Goal: Information Seeking & Learning: Check status

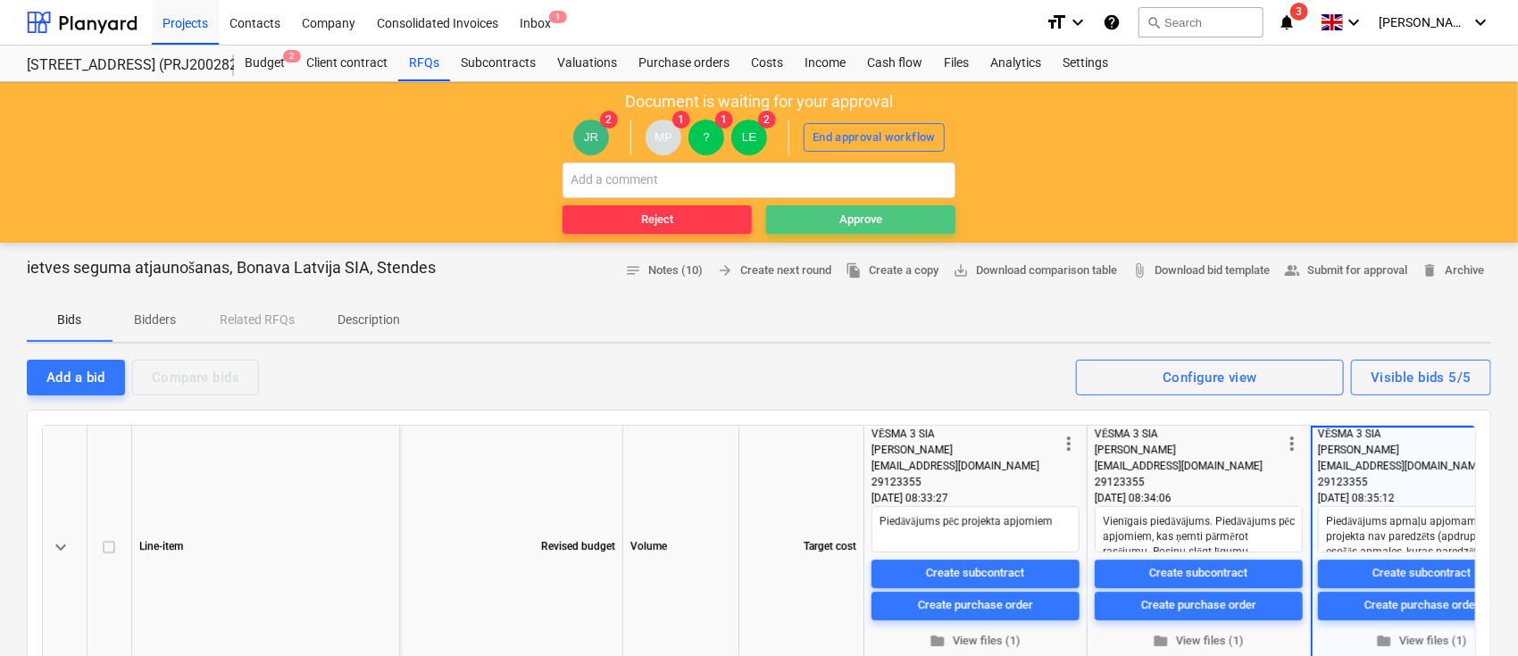
click at [873, 211] on div "Approve" at bounding box center [860, 220] width 43 height 21
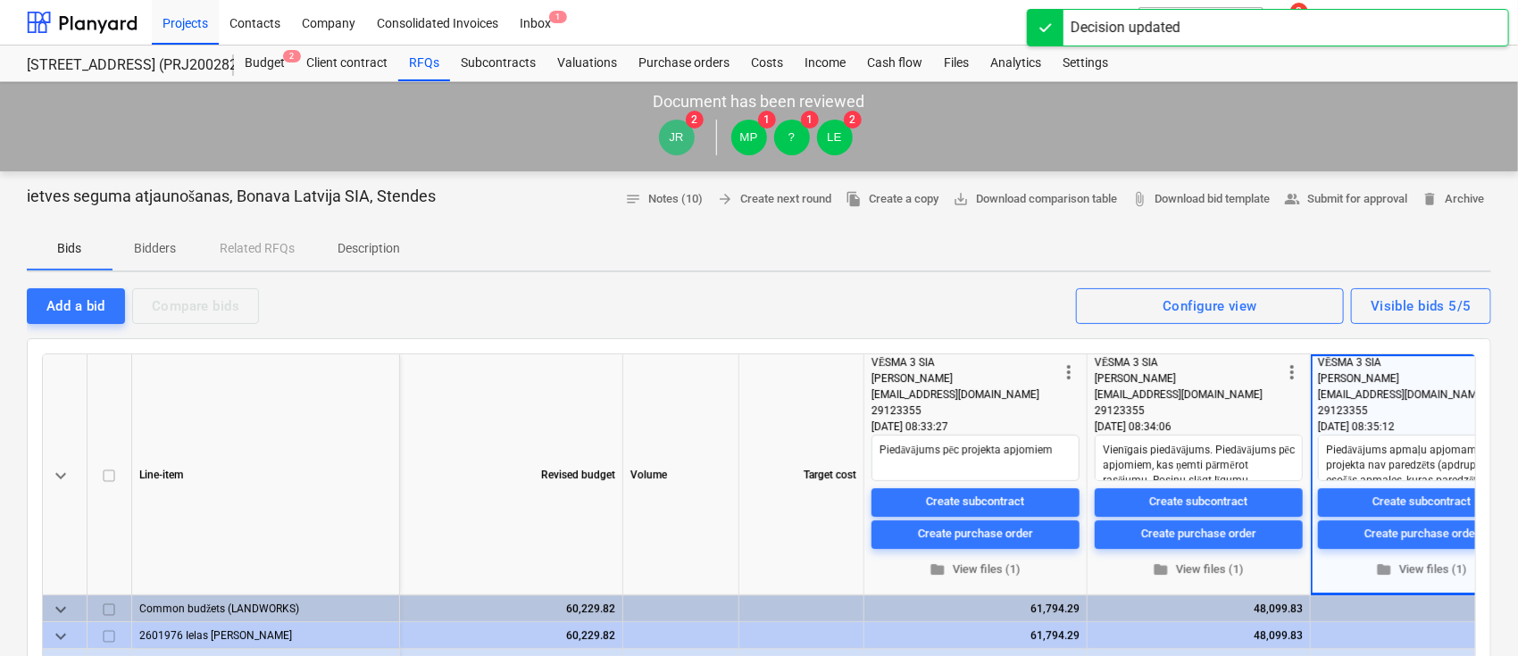
click at [975, 12] on div "Projects Contacts Company Consolidated Invoices Inbox 1" at bounding box center [591, 22] width 879 height 45
click at [995, 14] on div "Projects Contacts Company Consolidated Invoices Inbox 1" at bounding box center [591, 22] width 879 height 45
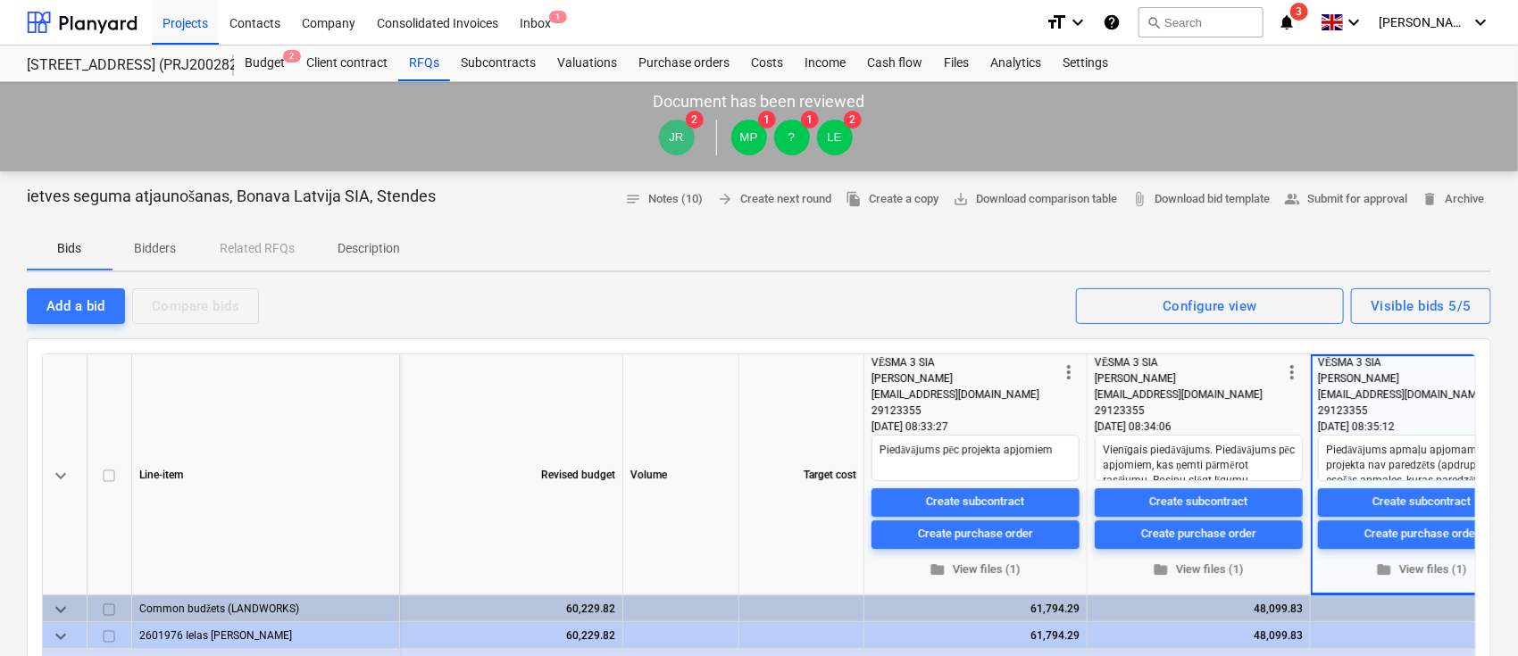
click at [1295, 22] on icon "notifications" at bounding box center [1287, 22] width 18 height 21
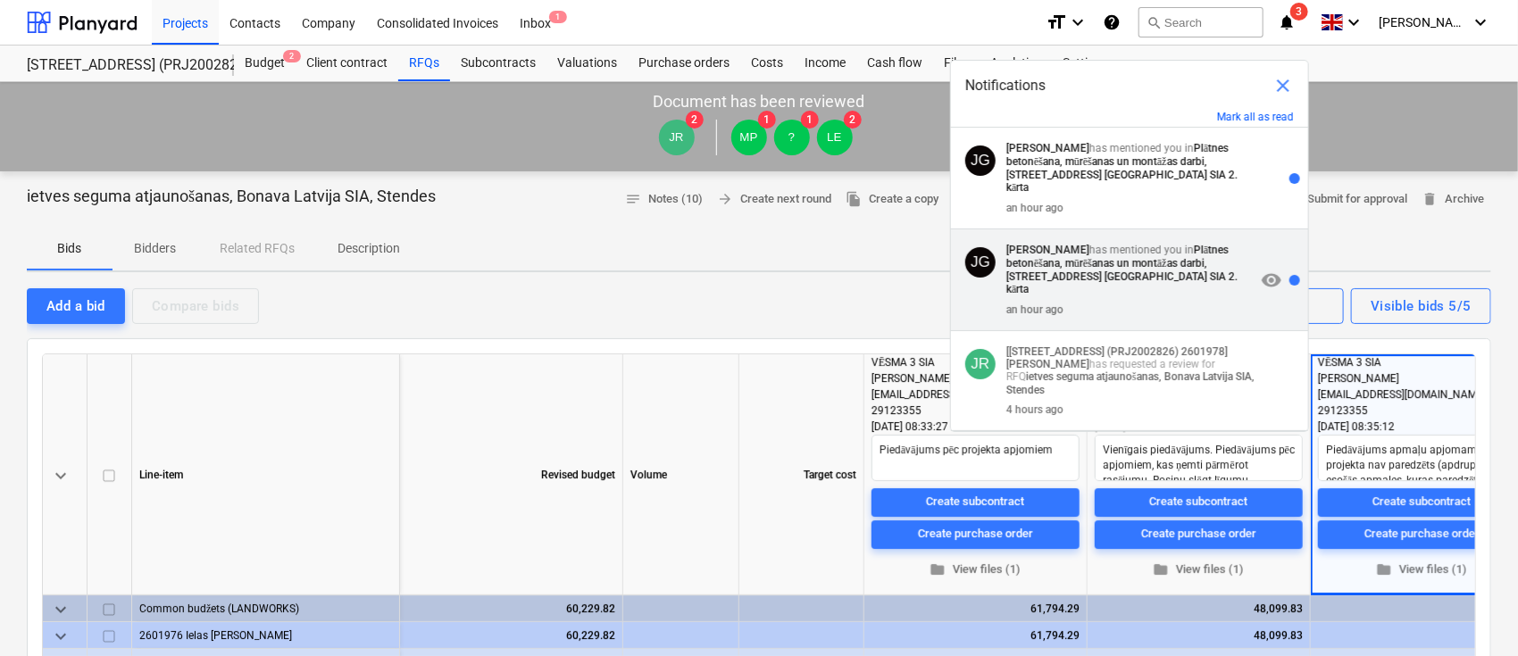
click at [1198, 244] on p "[PERSON_NAME] has mentioned you in Plātnes betonēšana, mūrēšanas un montāžas da…" at bounding box center [1130, 270] width 249 height 53
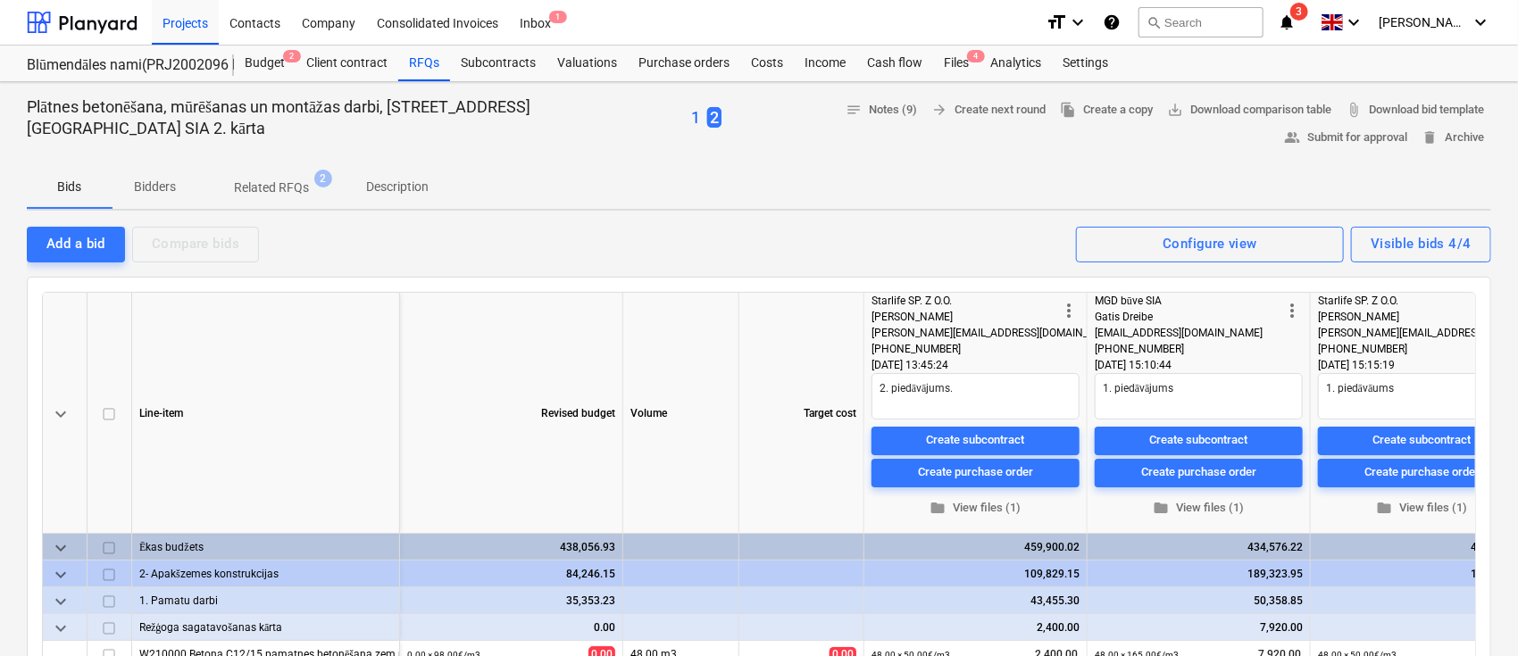
click at [707, 109] on span "2" at bounding box center [714, 117] width 14 height 21
click at [691, 116] on p "1" at bounding box center [695, 117] width 9 height 21
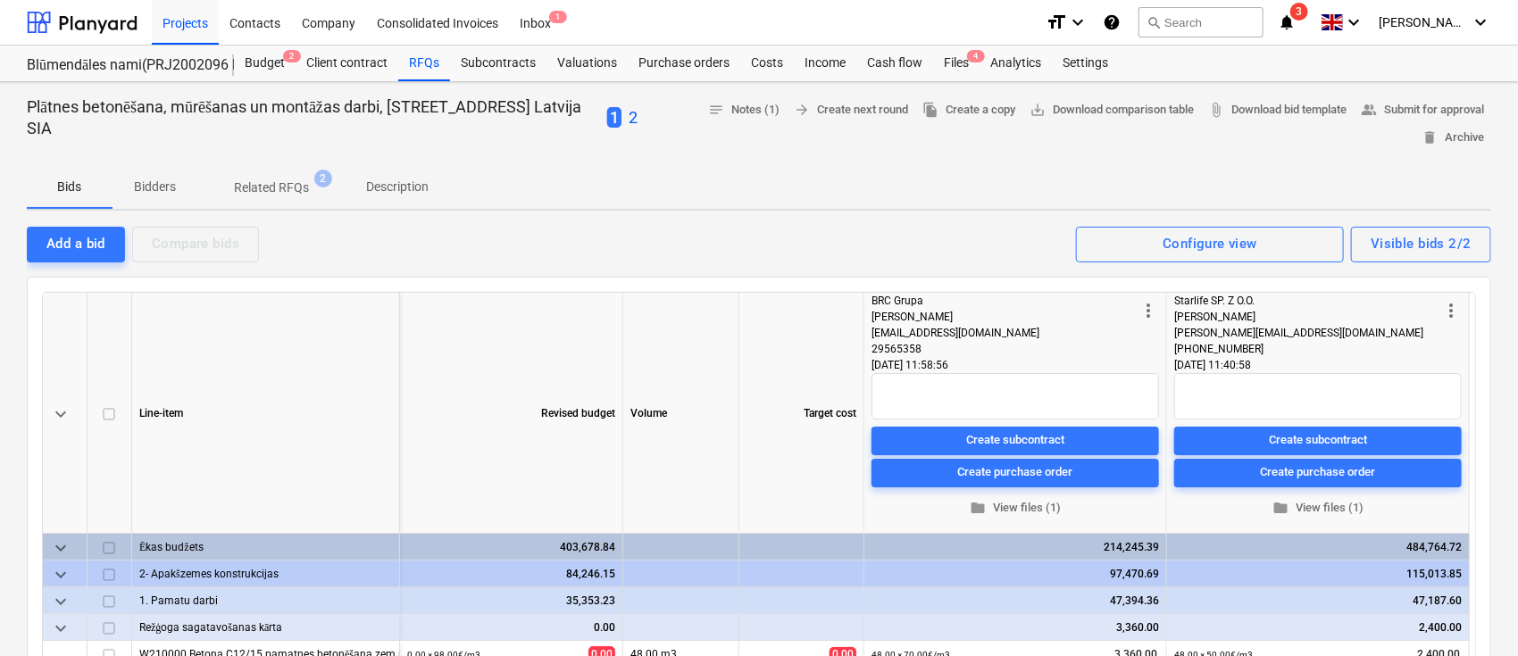
click at [1295, 21] on icon "notifications" at bounding box center [1287, 22] width 18 height 21
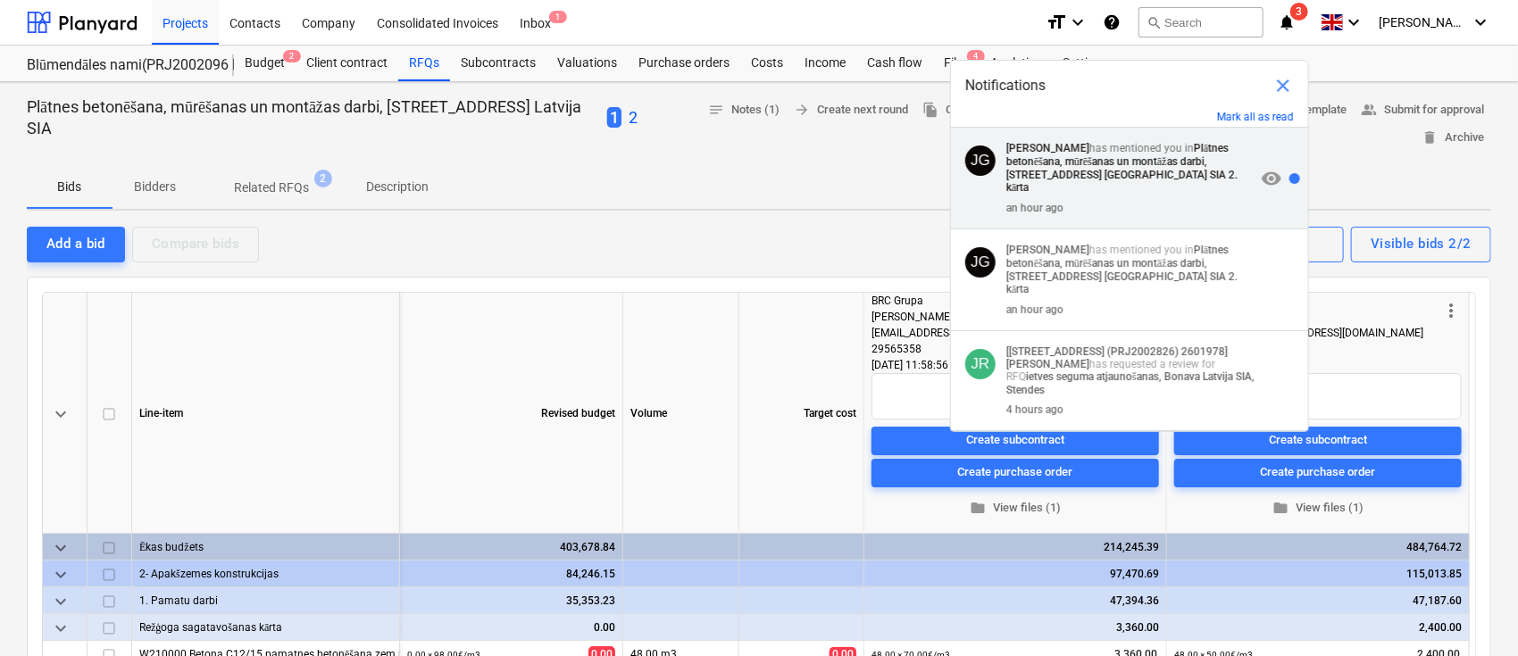
click at [1138, 146] on p "[PERSON_NAME] has mentioned you in Plātnes betonēšana, mūrēšanas un montāžas da…" at bounding box center [1130, 168] width 249 height 53
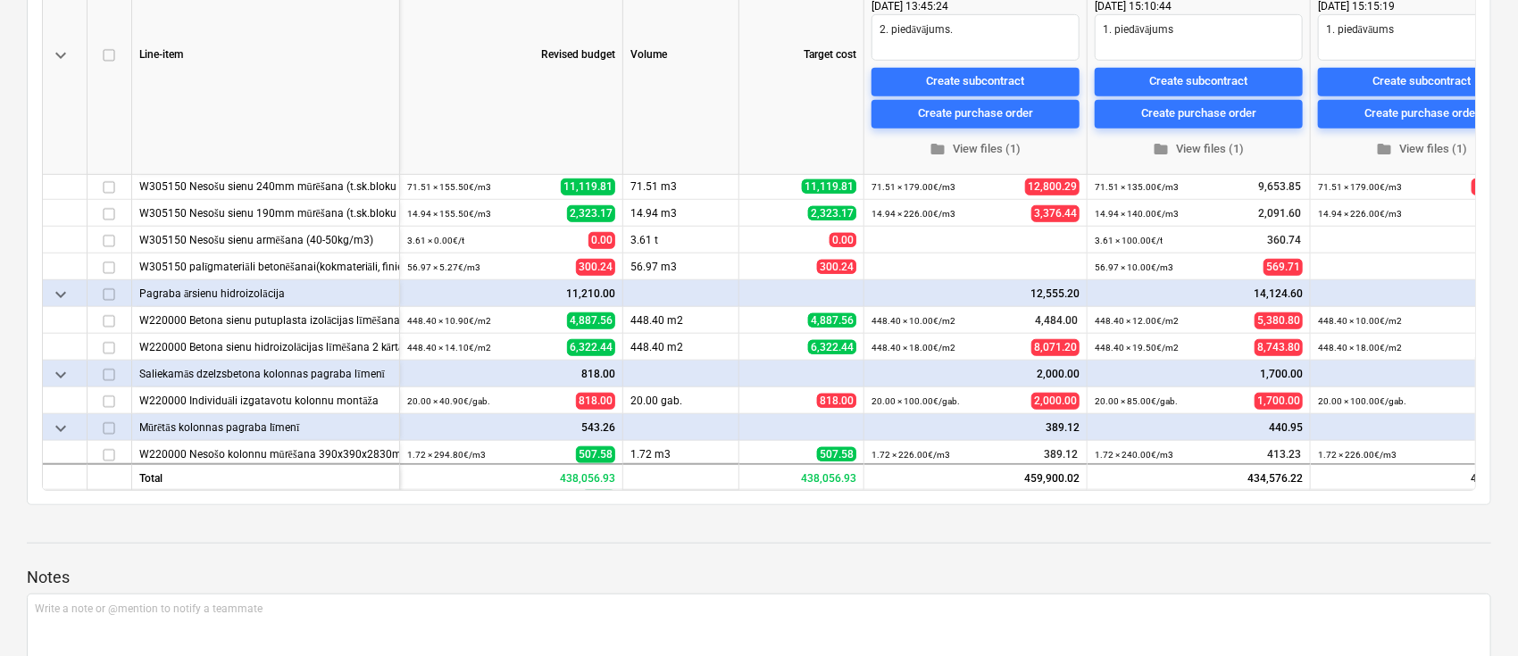
scroll to position [496, 0]
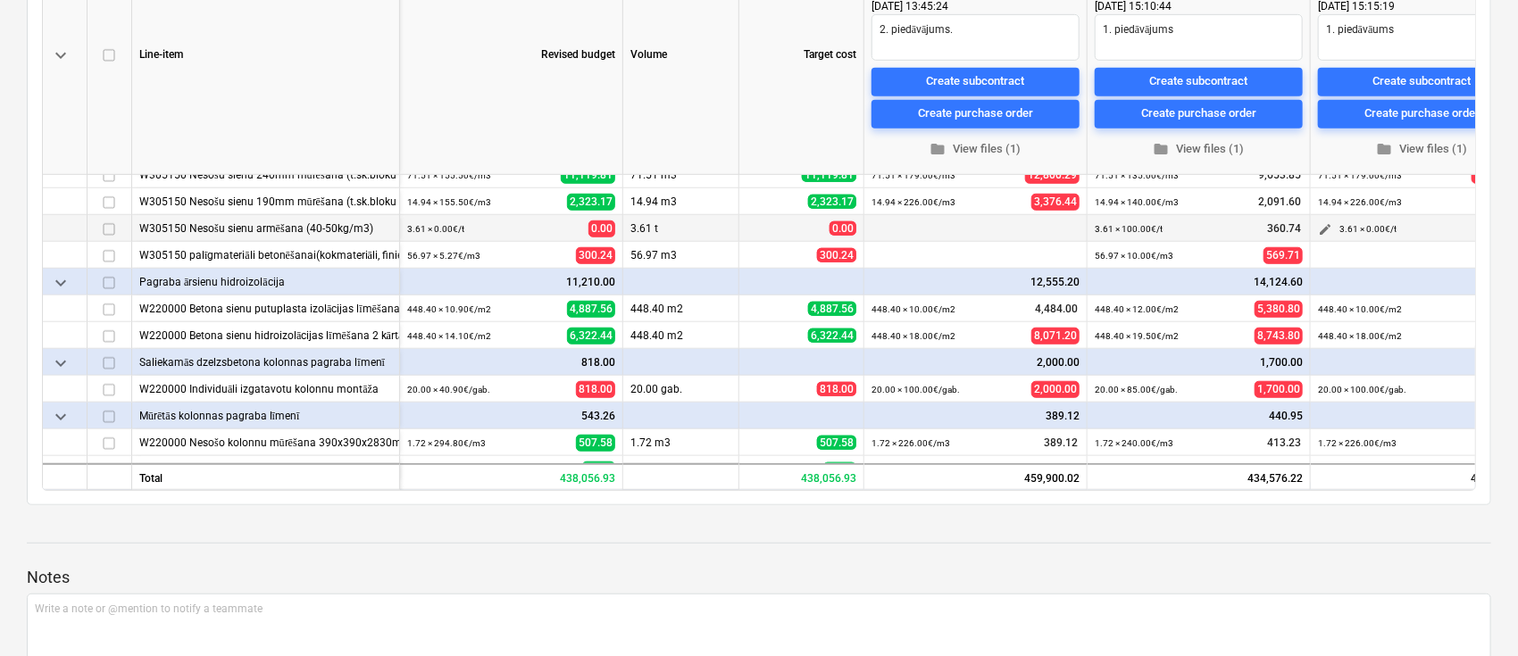
drag, startPoint x: 1476, startPoint y: 187, endPoint x: 1469, endPoint y: 234, distance: 47.9
click at [1469, 234] on div "keyboard_arrow_down Line-item Revised budget Volume Target cost more_vert Starl…" at bounding box center [759, 212] width 1434 height 558
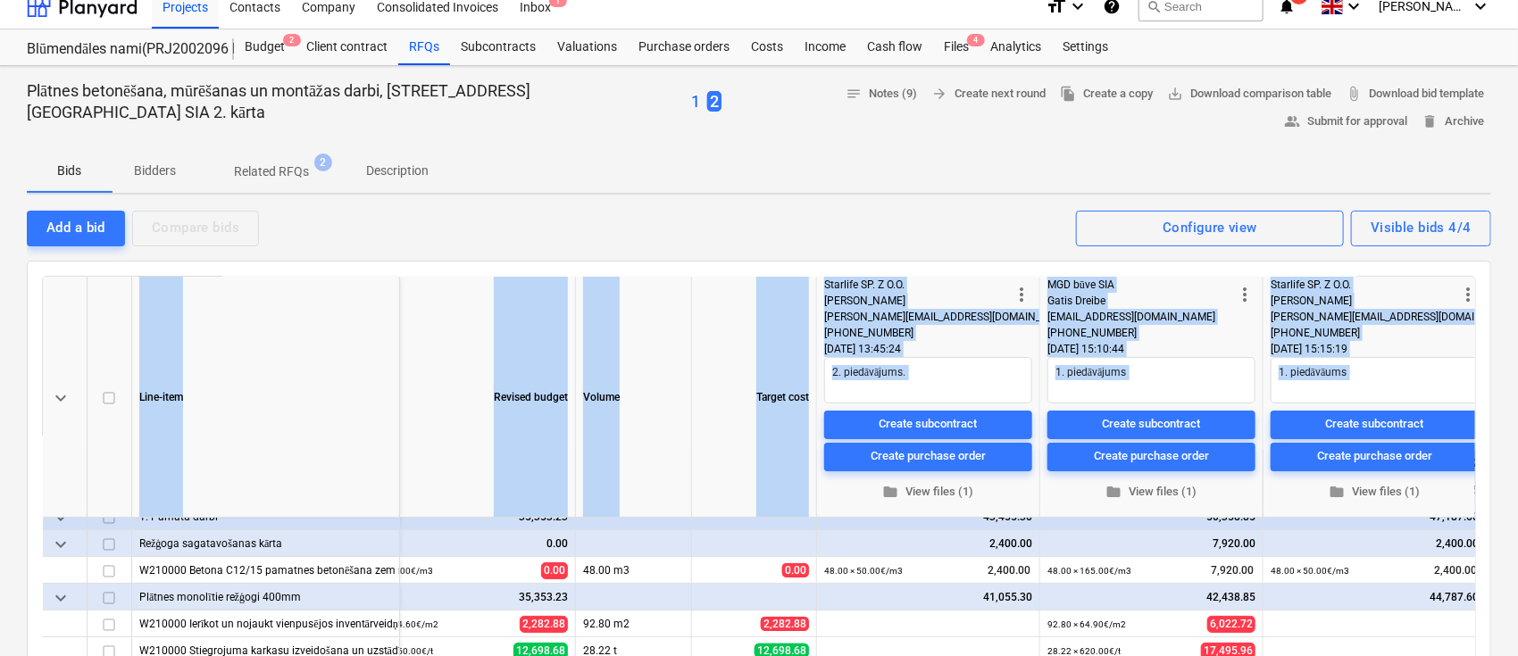
scroll to position [0, 0]
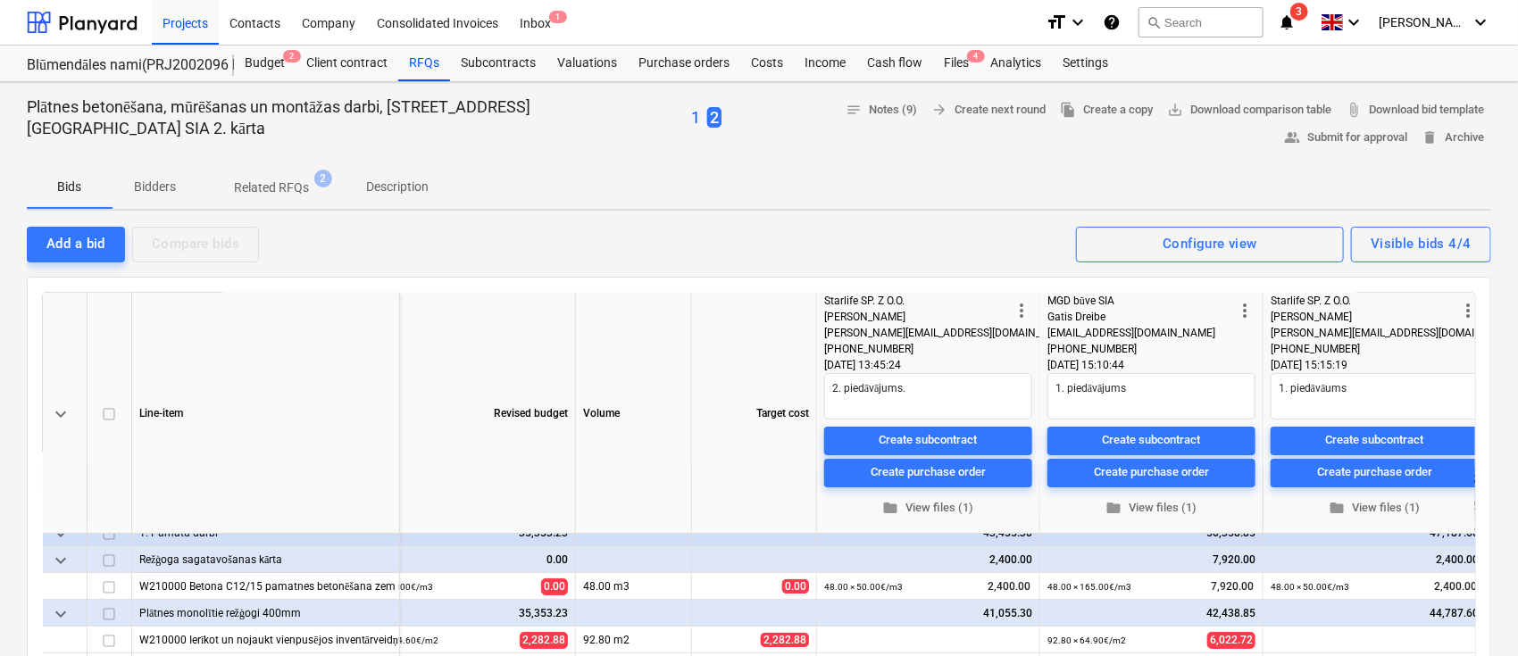
click at [973, 171] on div "Bids Bidders Related RFQs 2 Description" at bounding box center [759, 187] width 1464 height 43
click at [1295, 24] on icon "notifications" at bounding box center [1287, 22] width 18 height 21
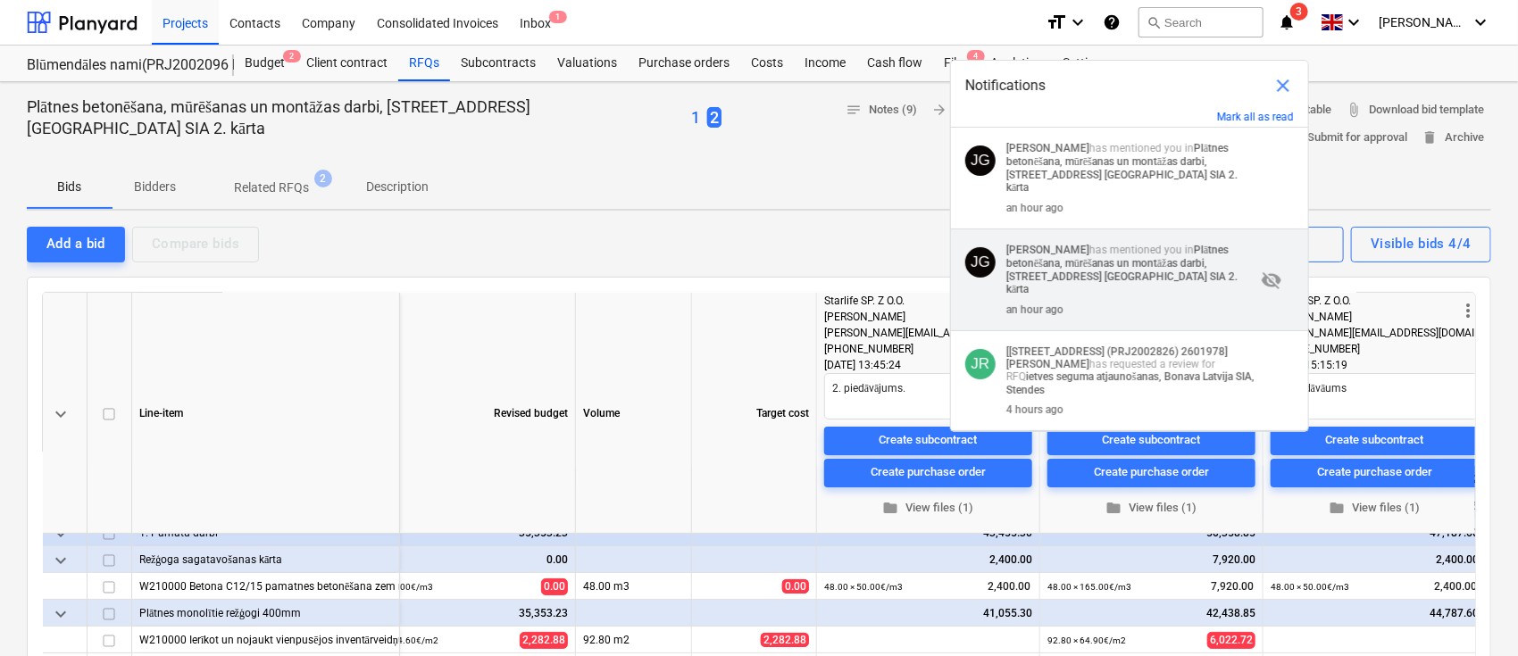
click at [1160, 257] on strong "Plātnes betonēšana, mūrēšanas un montāžas darbi, [STREET_ADDRESS] [GEOGRAPHIC_D…" at bounding box center [1121, 270] width 231 height 52
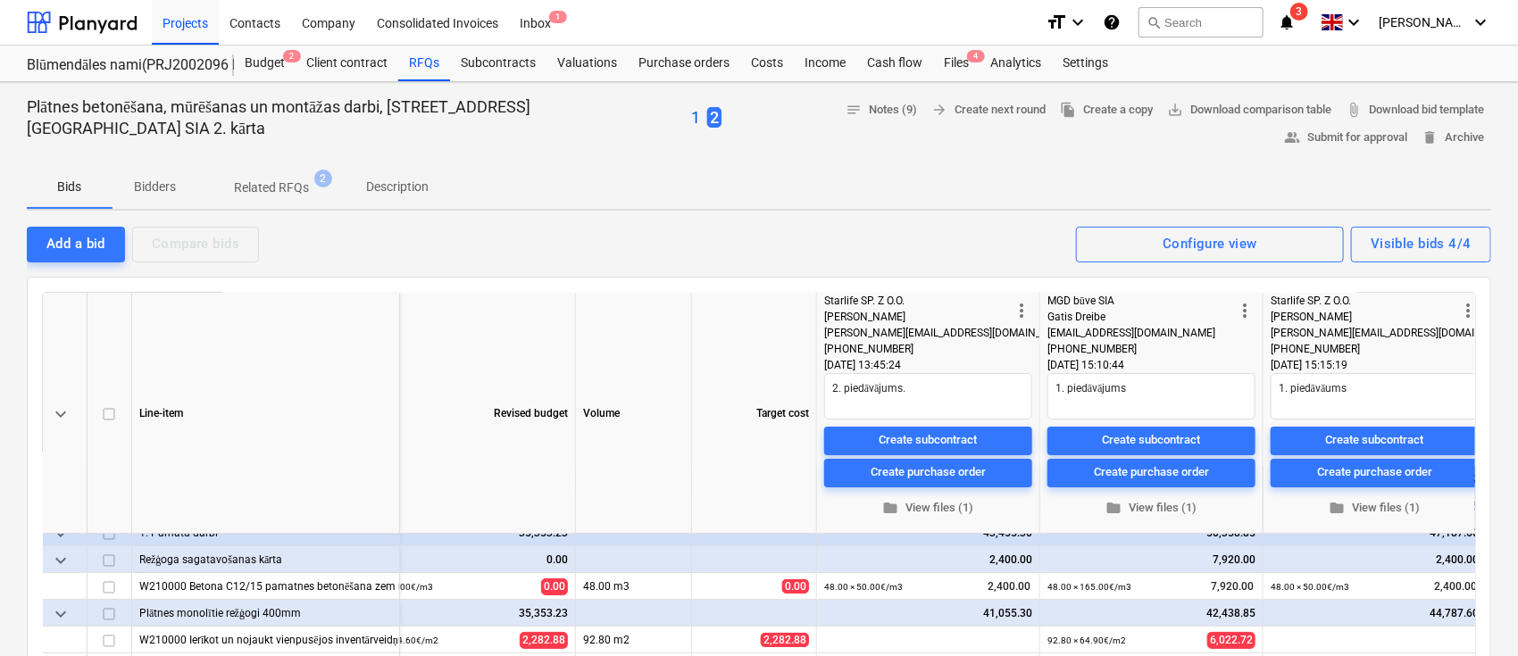
click at [691, 119] on p "1" at bounding box center [695, 117] width 9 height 21
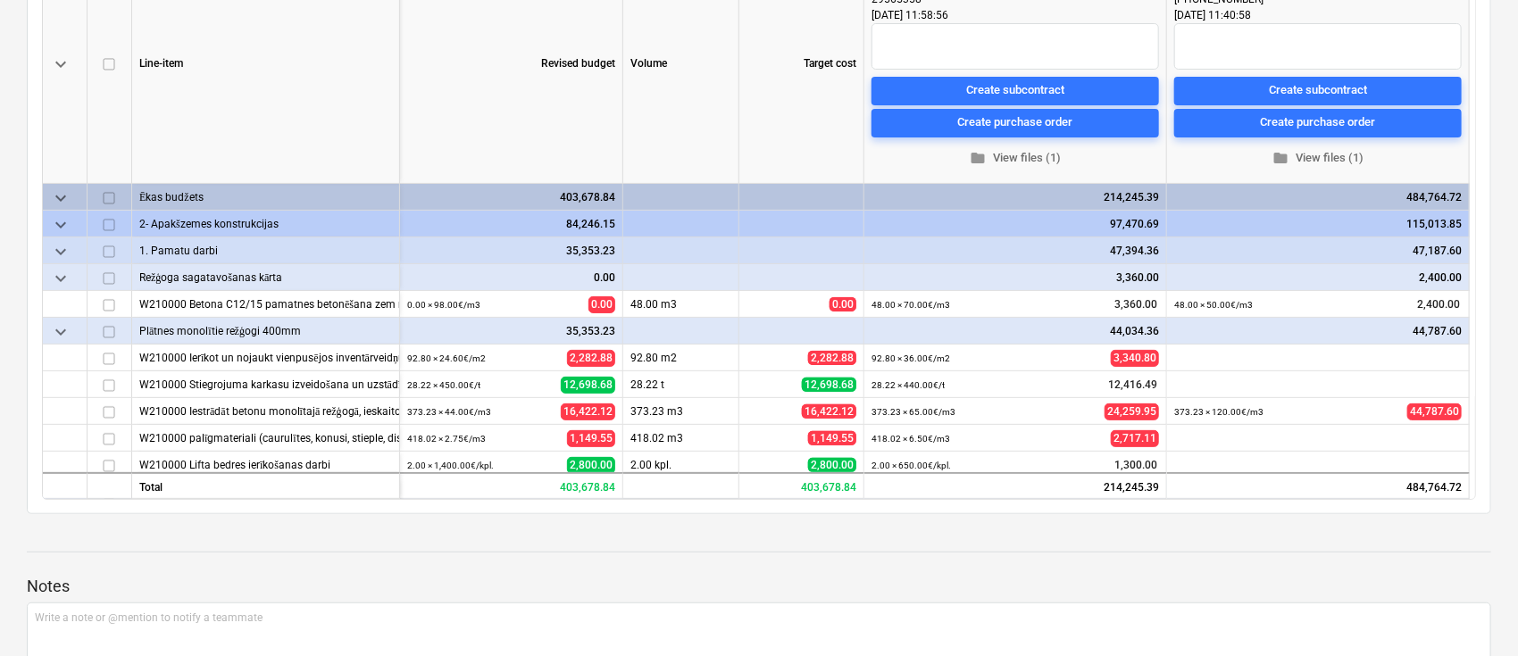
drag, startPoint x: 1516, startPoint y: 256, endPoint x: 1517, endPoint y: 153, distance: 103.6
click at [1517, 153] on div "Plātnes betonēšana, mūrēšanas un montāžas darbi, [GEOGRAPHIC_DATA], Bonava [GEO…" at bounding box center [759, 354] width 1518 height 1245
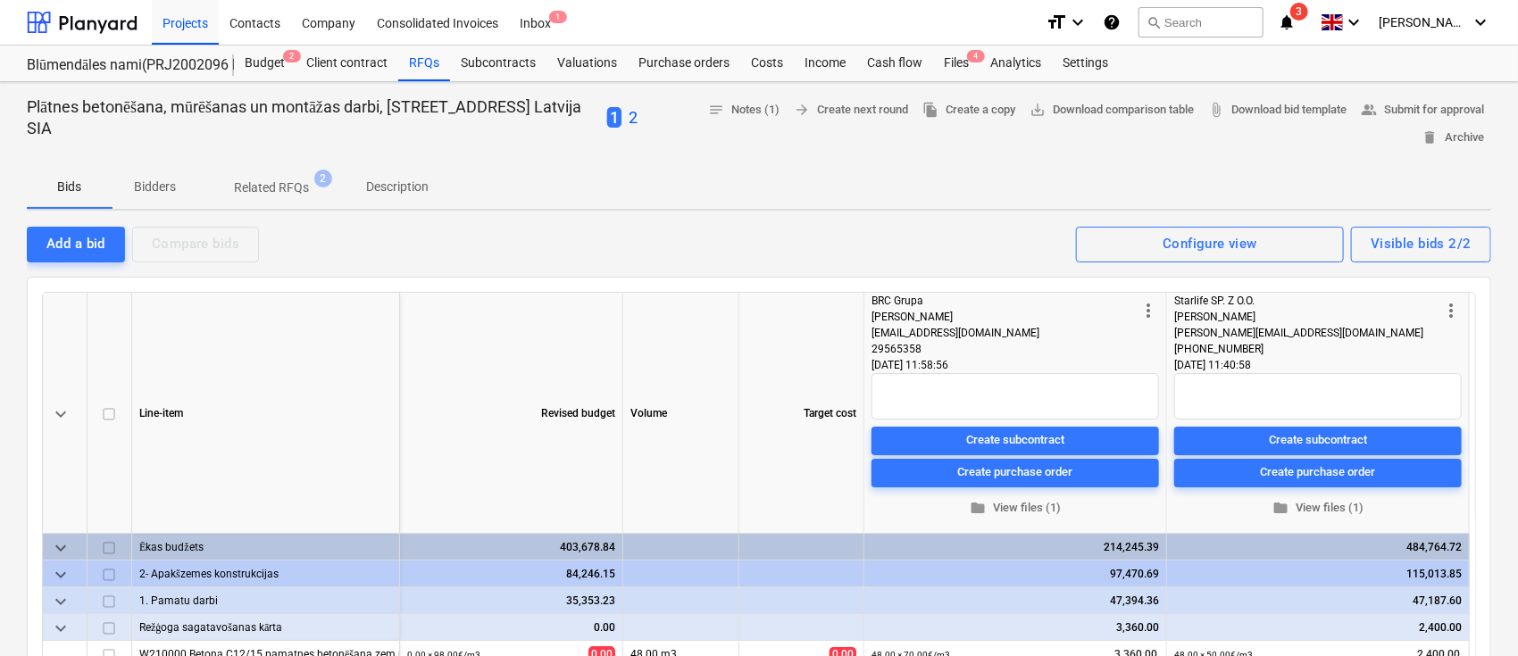
click at [637, 118] on p "2" at bounding box center [633, 117] width 9 height 21
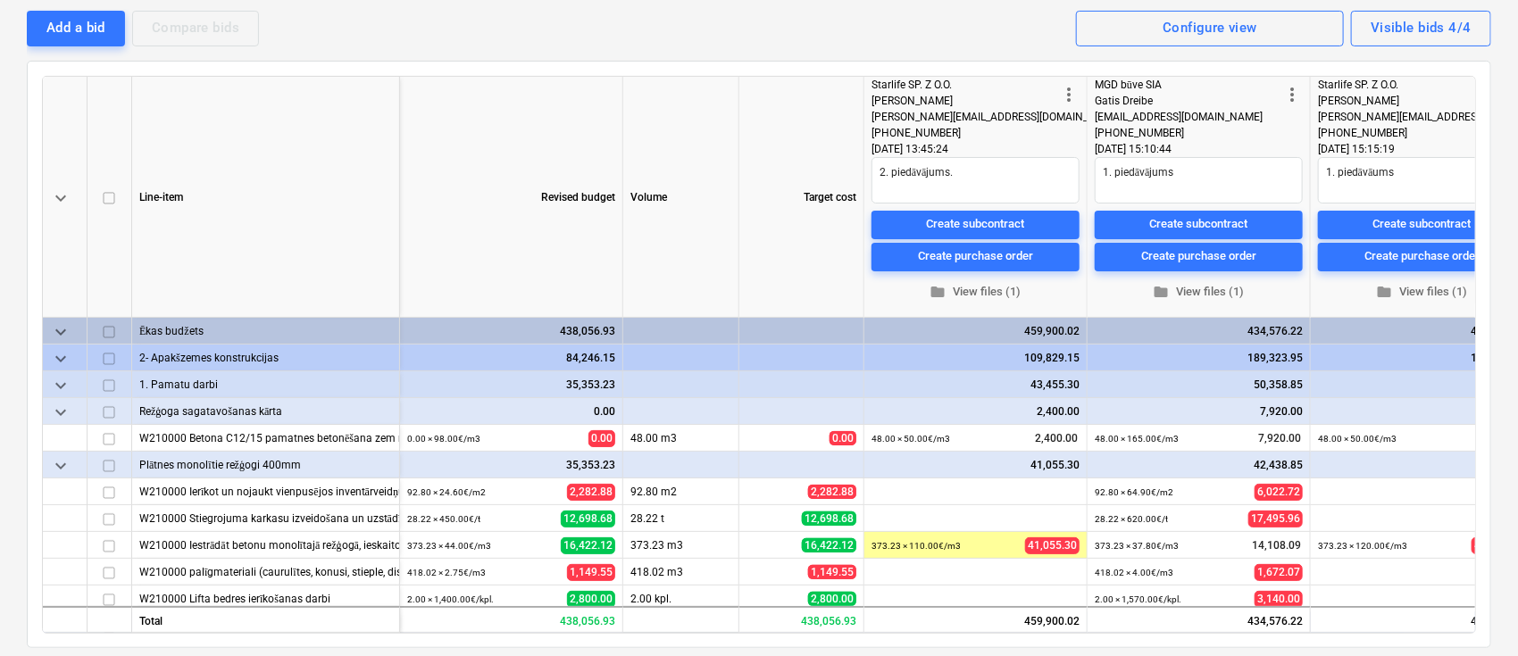
scroll to position [317, 0]
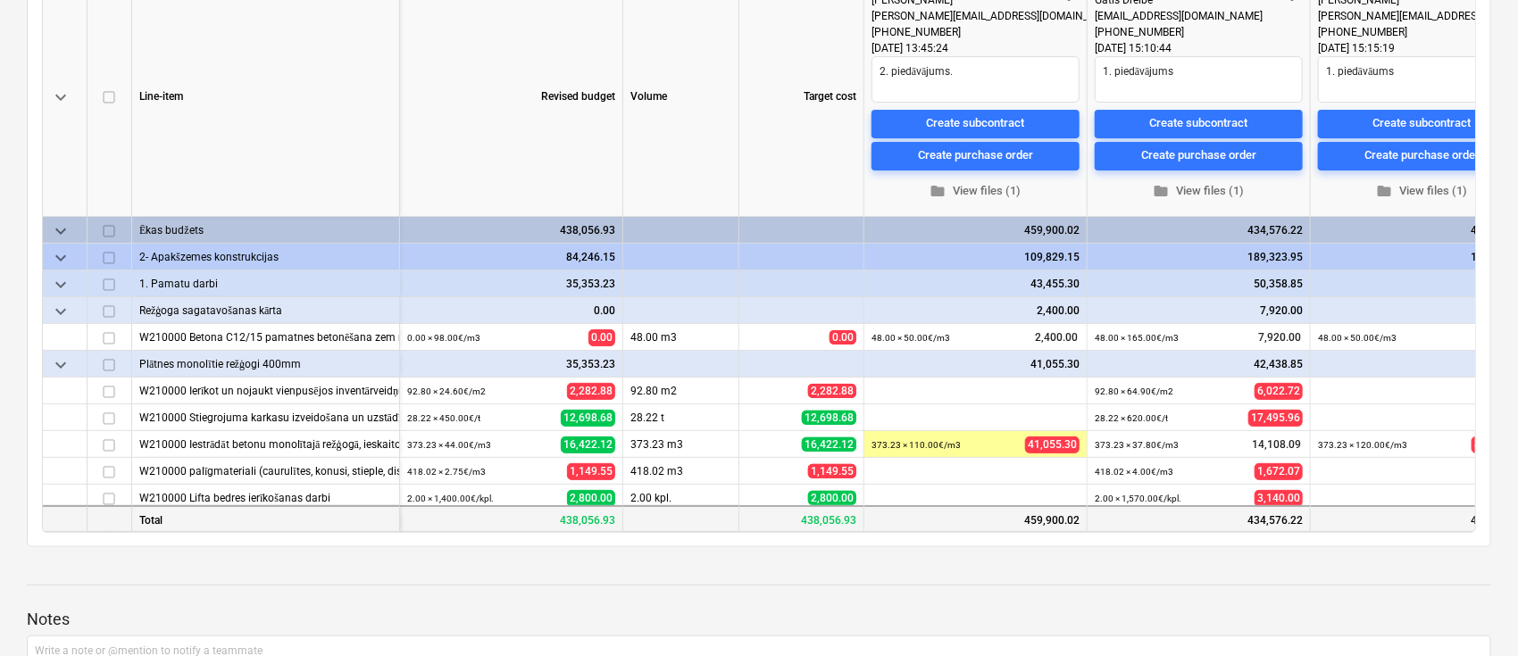
drag, startPoint x: 1131, startPoint y: 530, endPoint x: 1373, endPoint y: 504, distance: 243.3
click at [1373, 504] on div "keyboard_arrow_down Line-item Revised budget Volume Target cost more_vert Starl…" at bounding box center [759, 254] width 1434 height 558
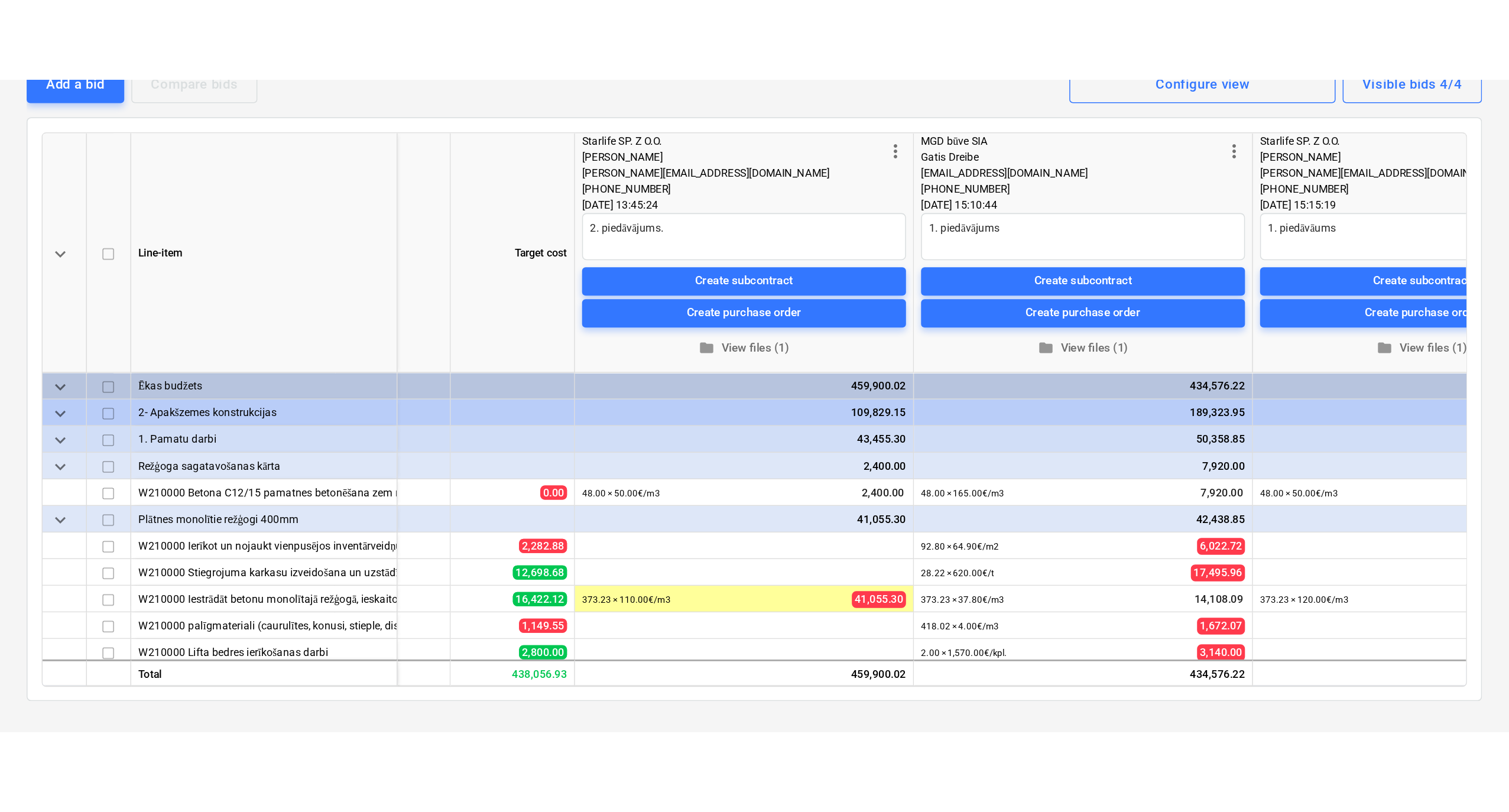
scroll to position [0, 0]
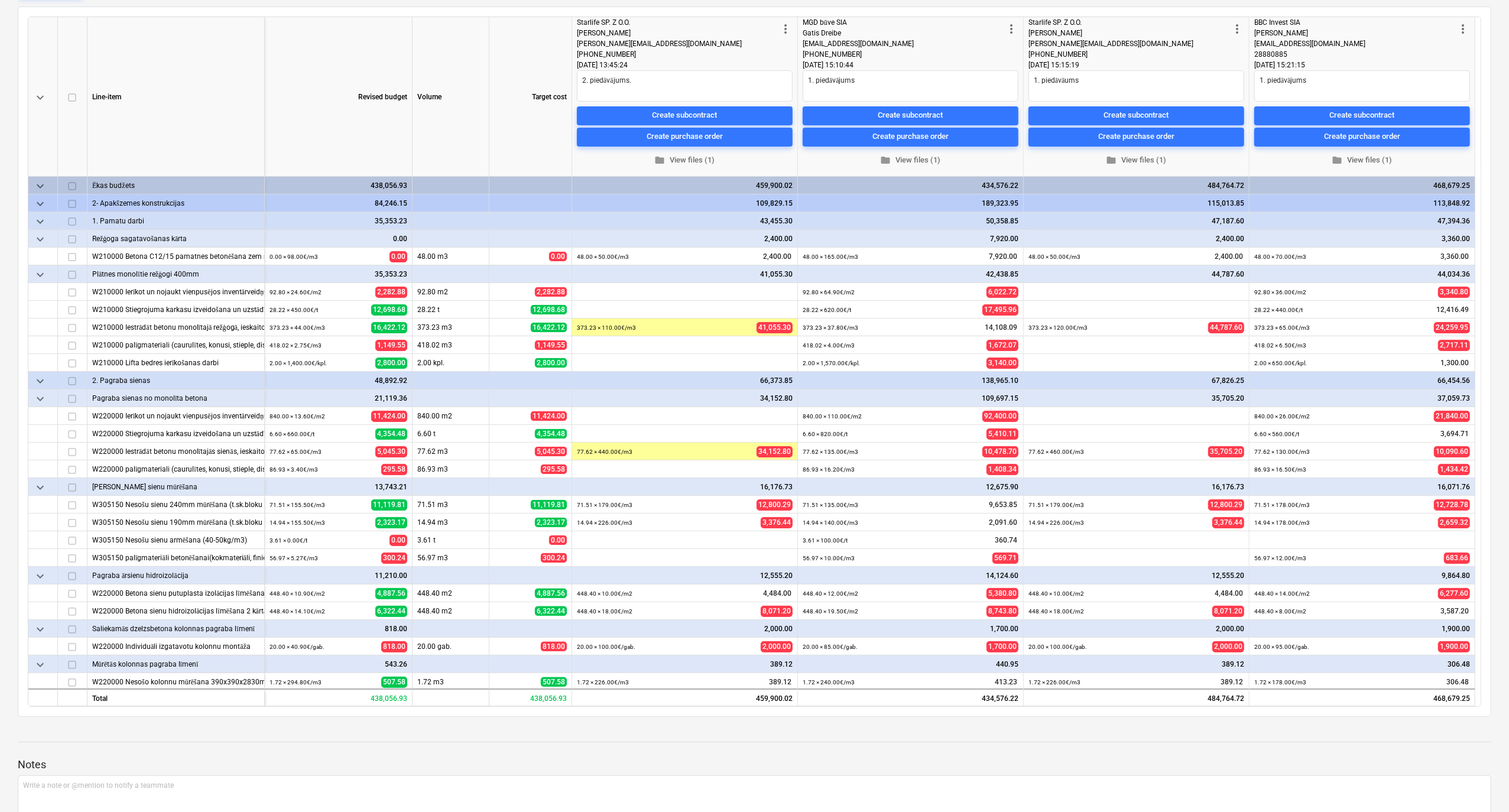
type textarea "x"
